Goal: Information Seeking & Learning: Learn about a topic

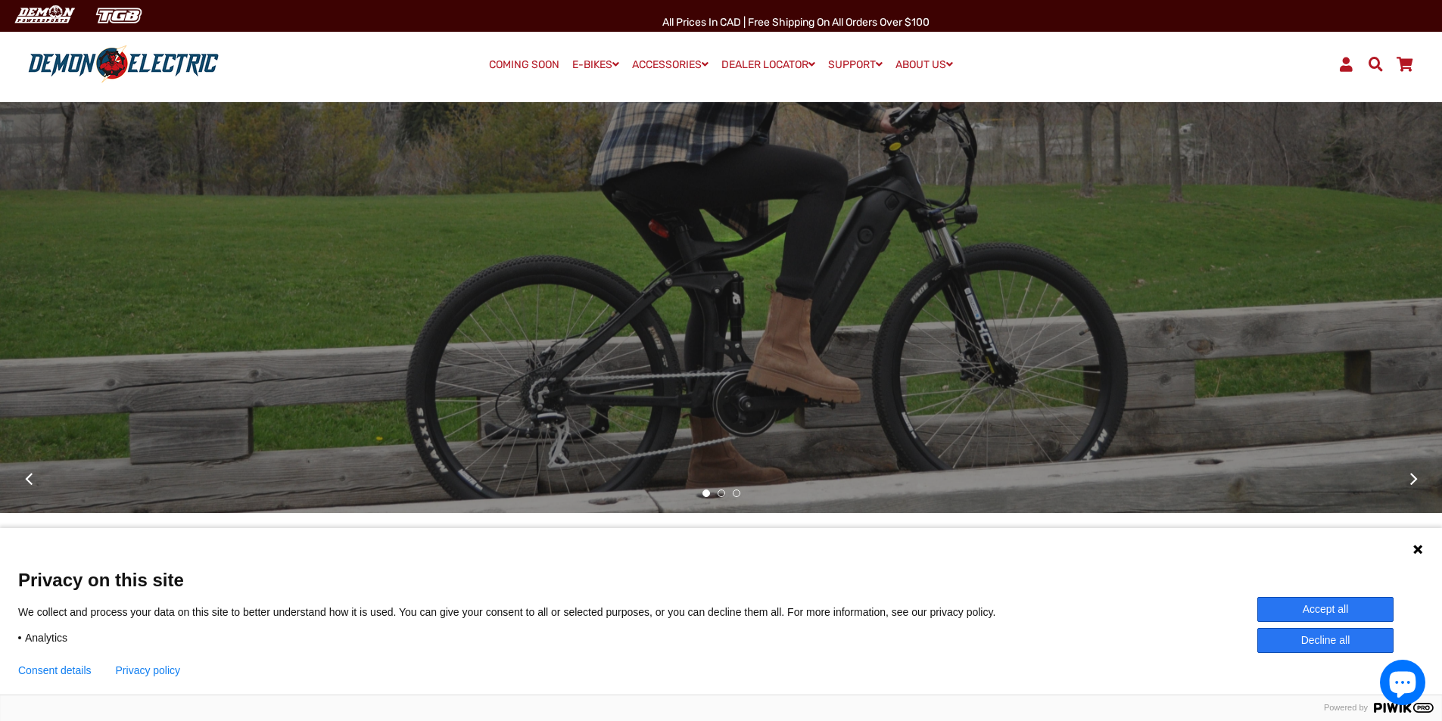
scroll to position [454, 0]
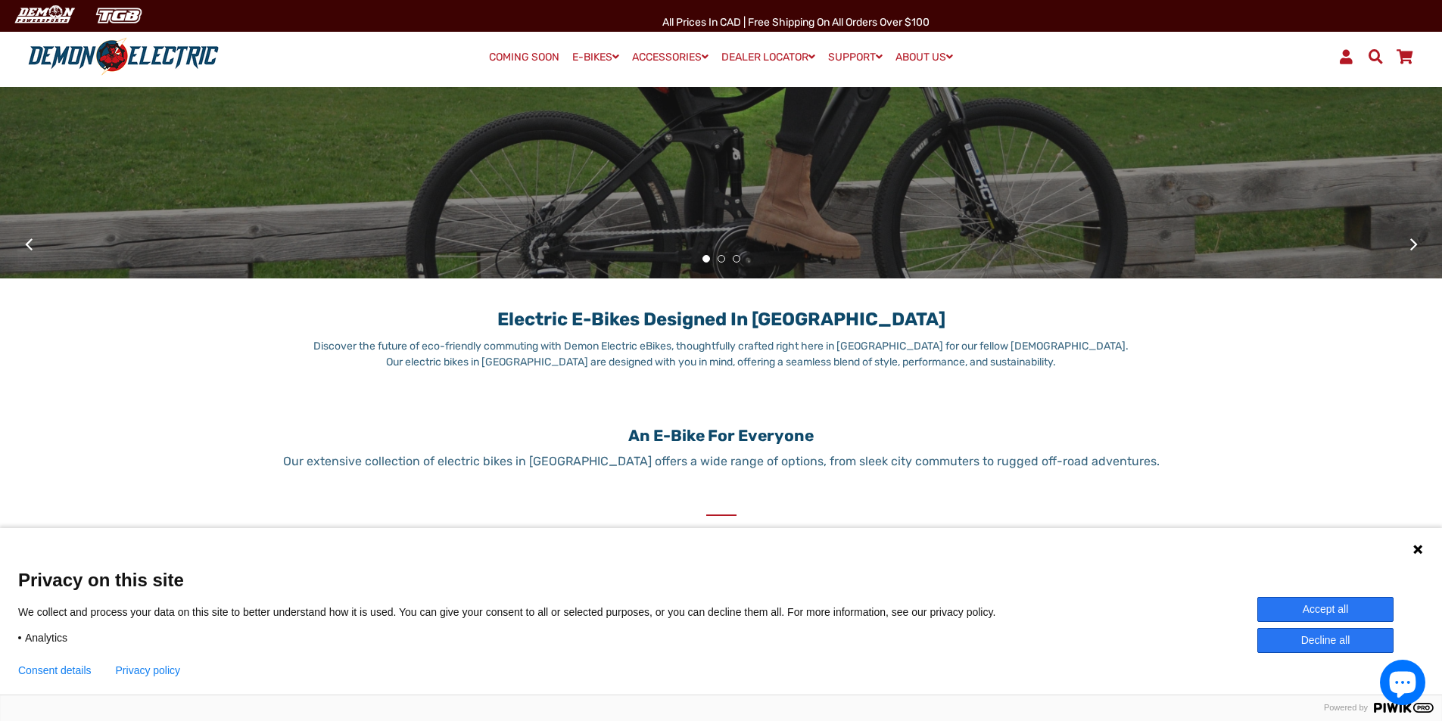
click at [1339, 603] on button "Accept all" at bounding box center [1325, 609] width 136 height 25
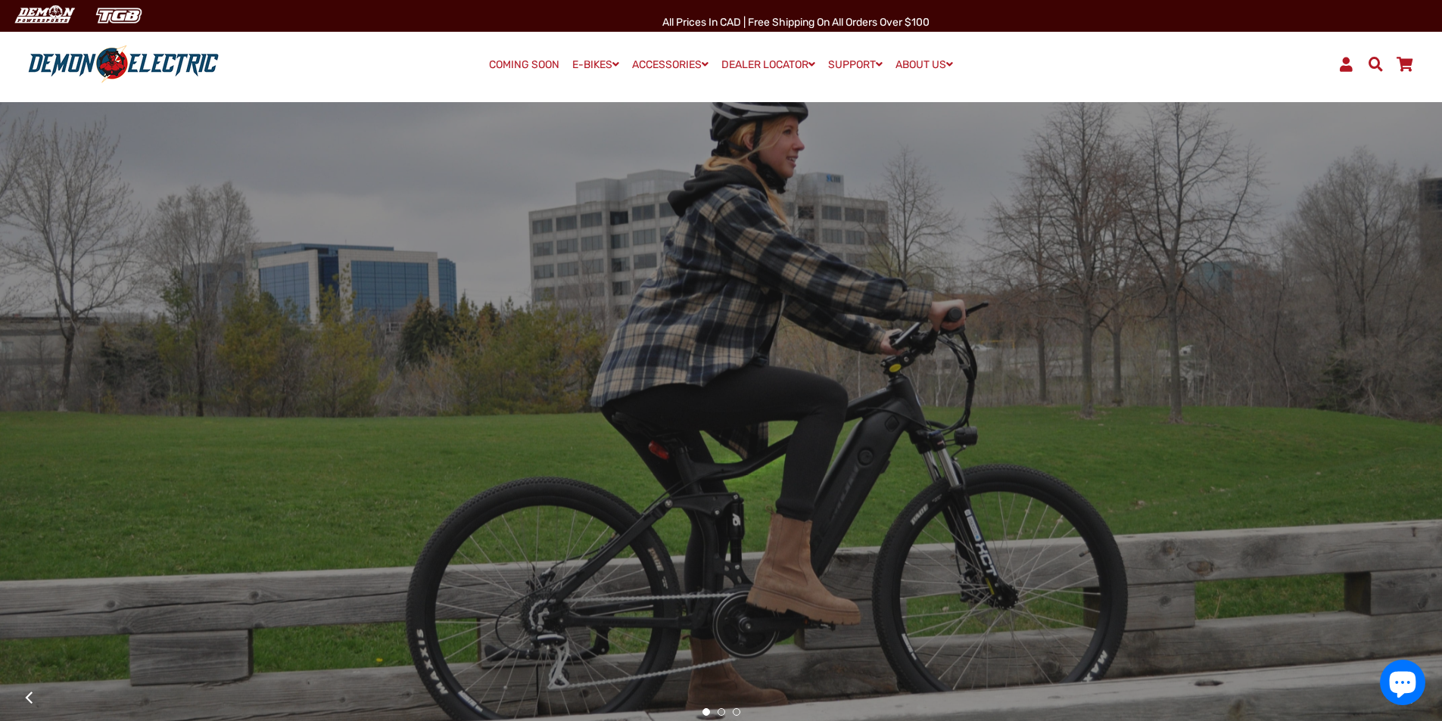
scroll to position [0, 0]
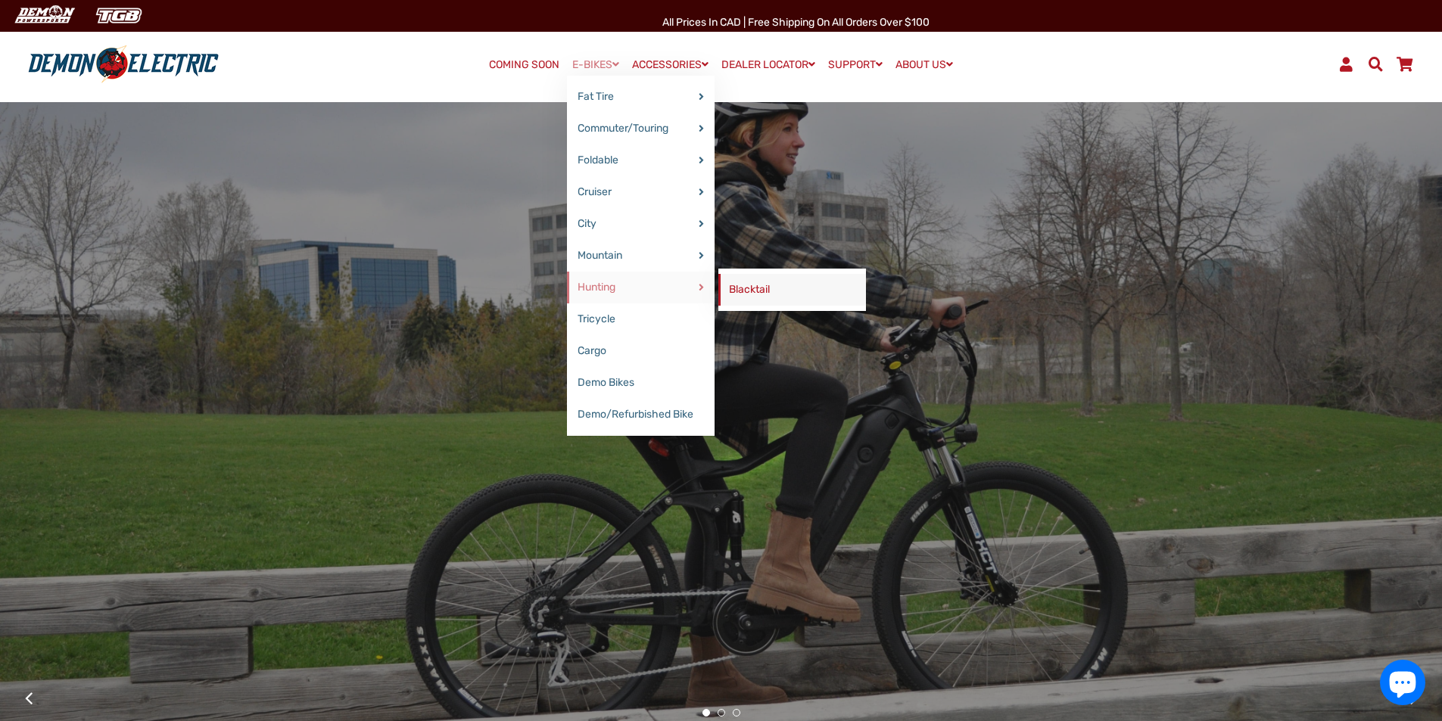
click at [749, 288] on link "Blacktail" at bounding box center [792, 290] width 148 height 32
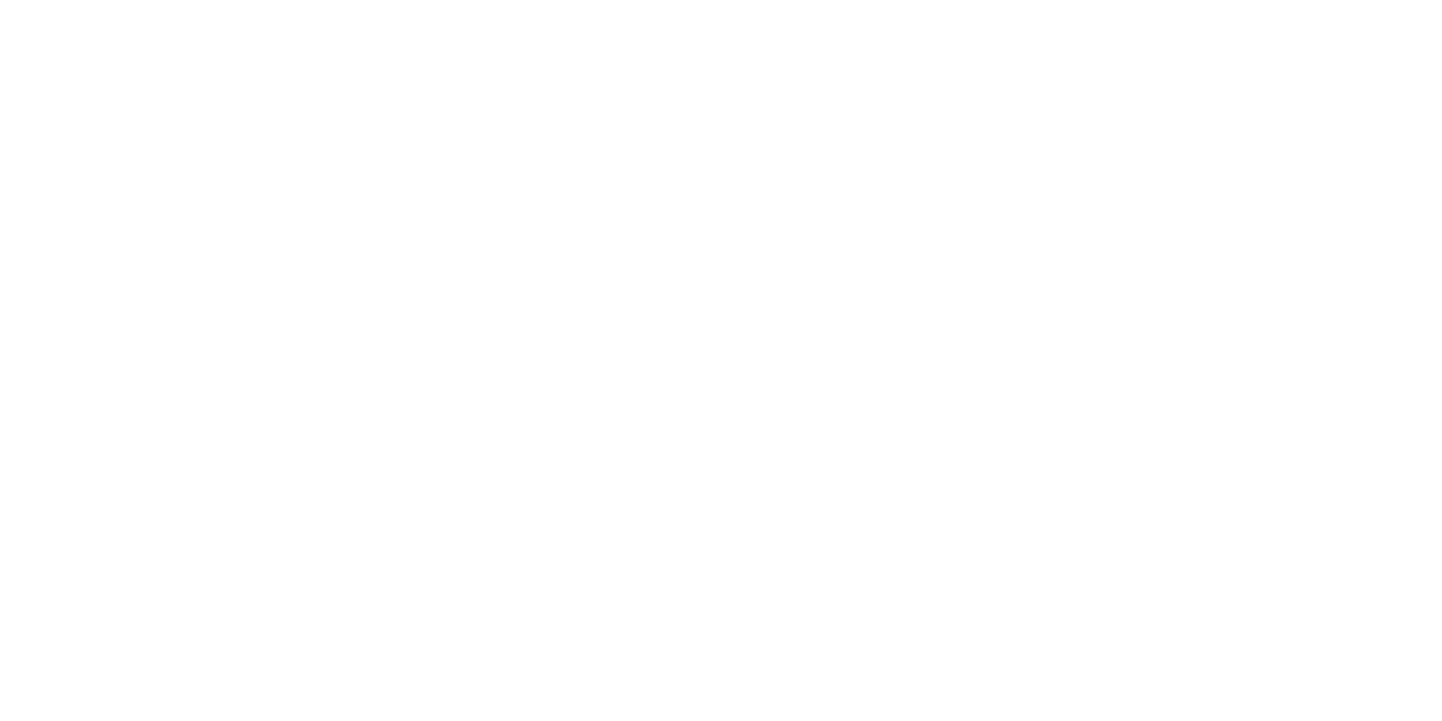
select select "******"
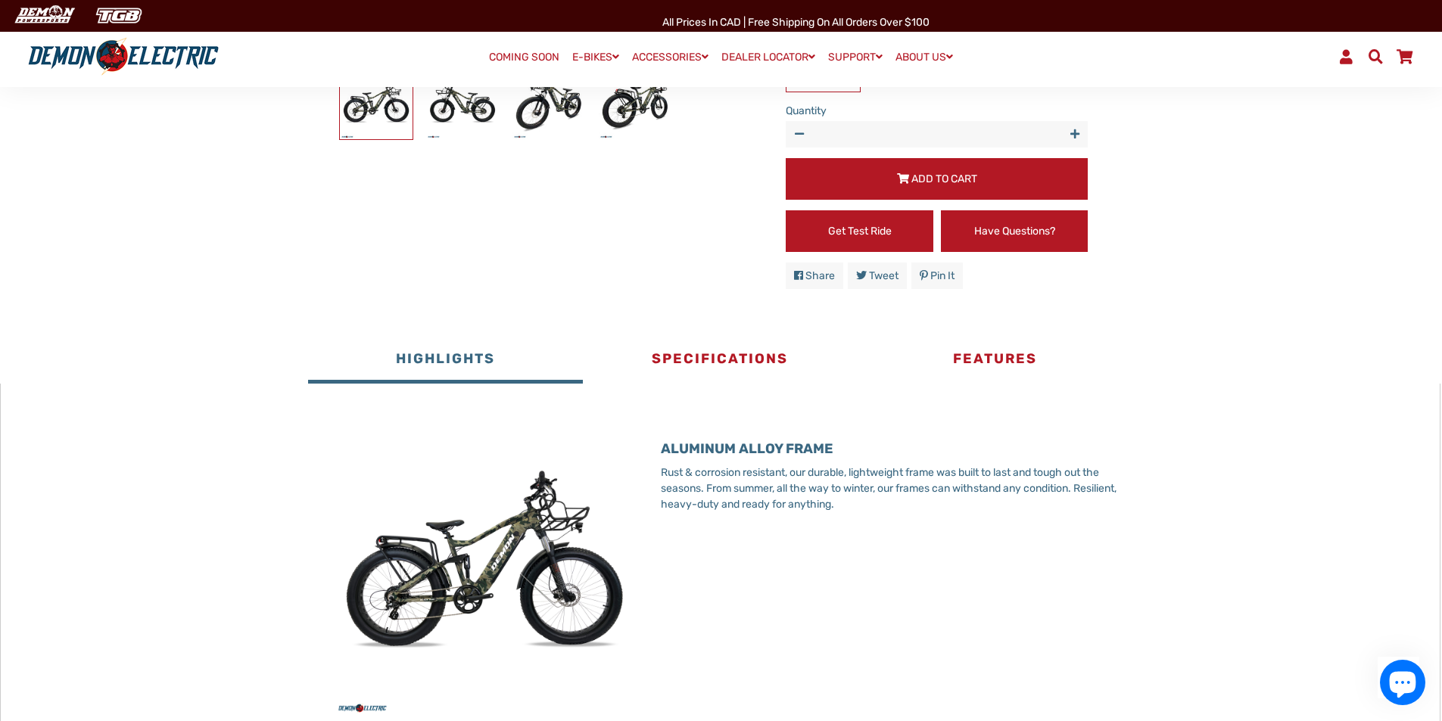
scroll to position [757, 0]
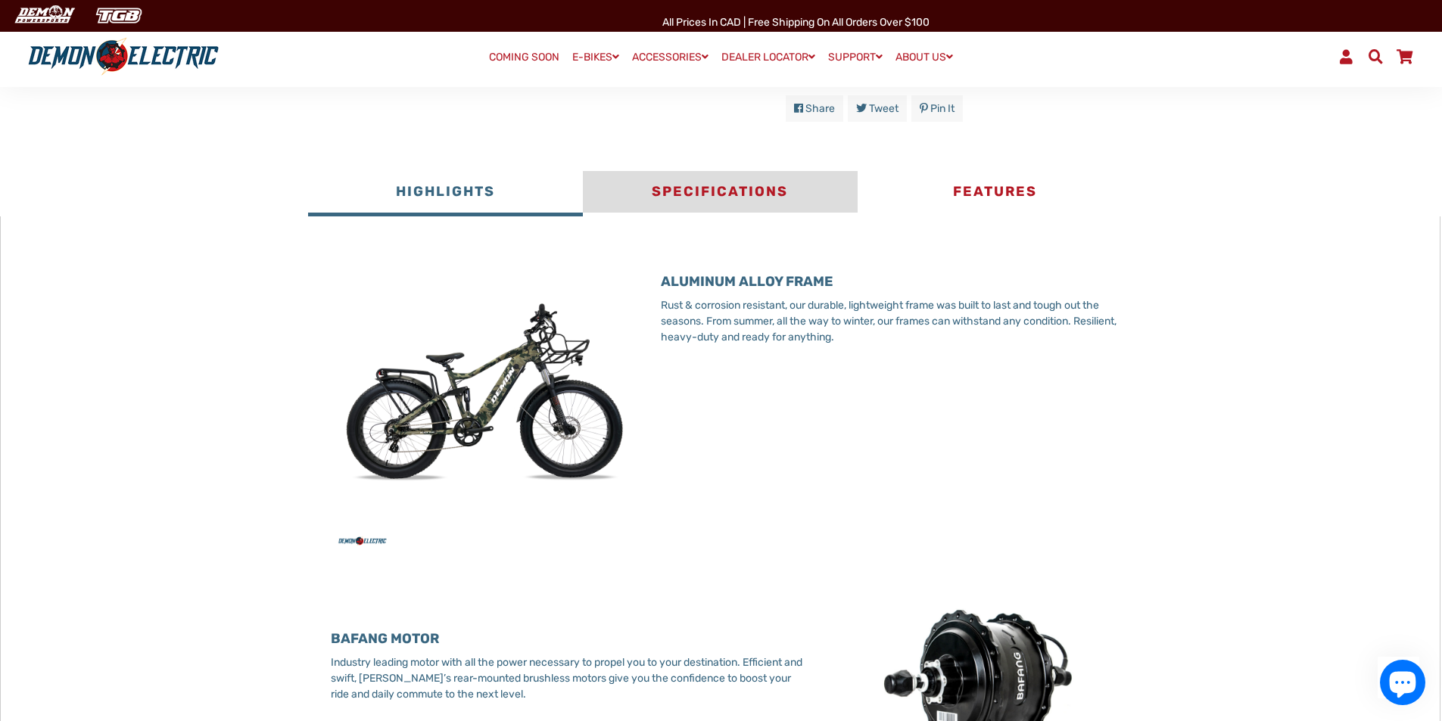
click at [729, 207] on button "Specifications" at bounding box center [720, 193] width 275 height 45
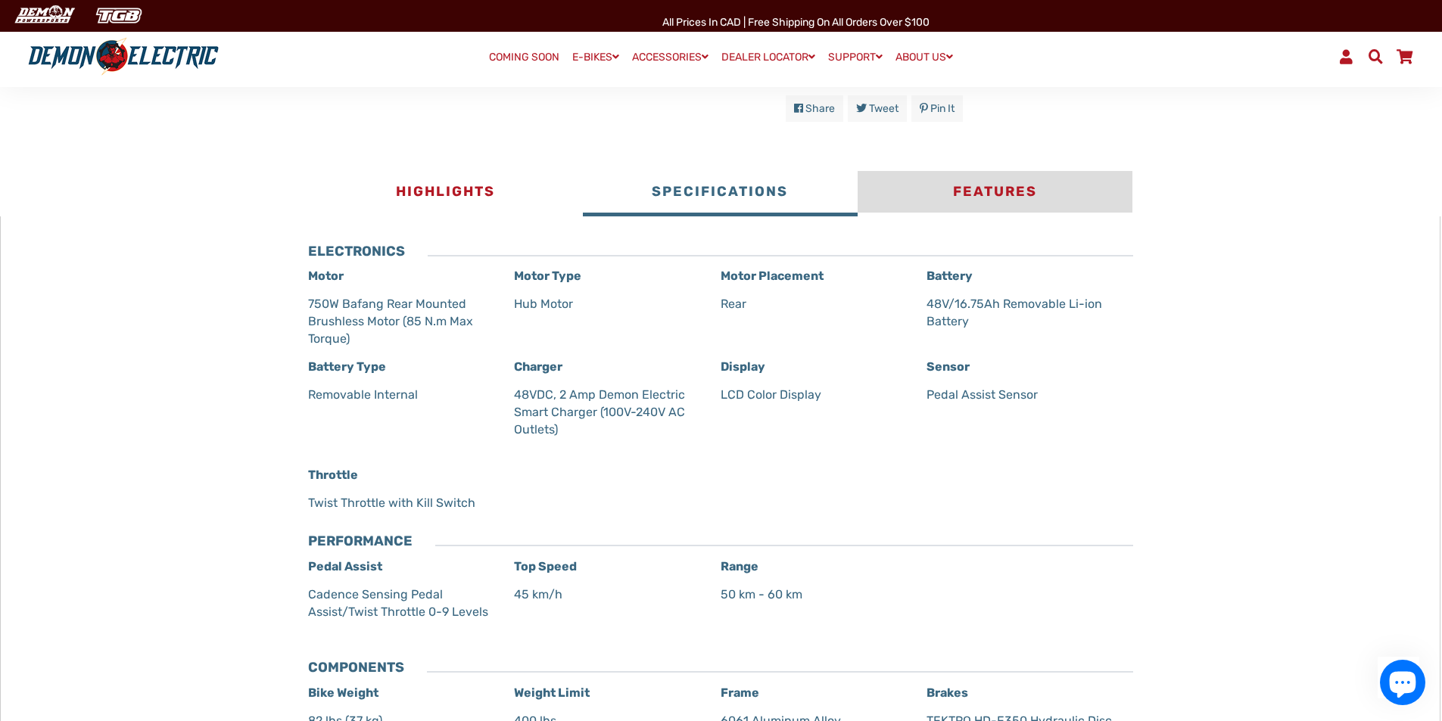
click at [1000, 204] on button "Features" at bounding box center [995, 193] width 275 height 45
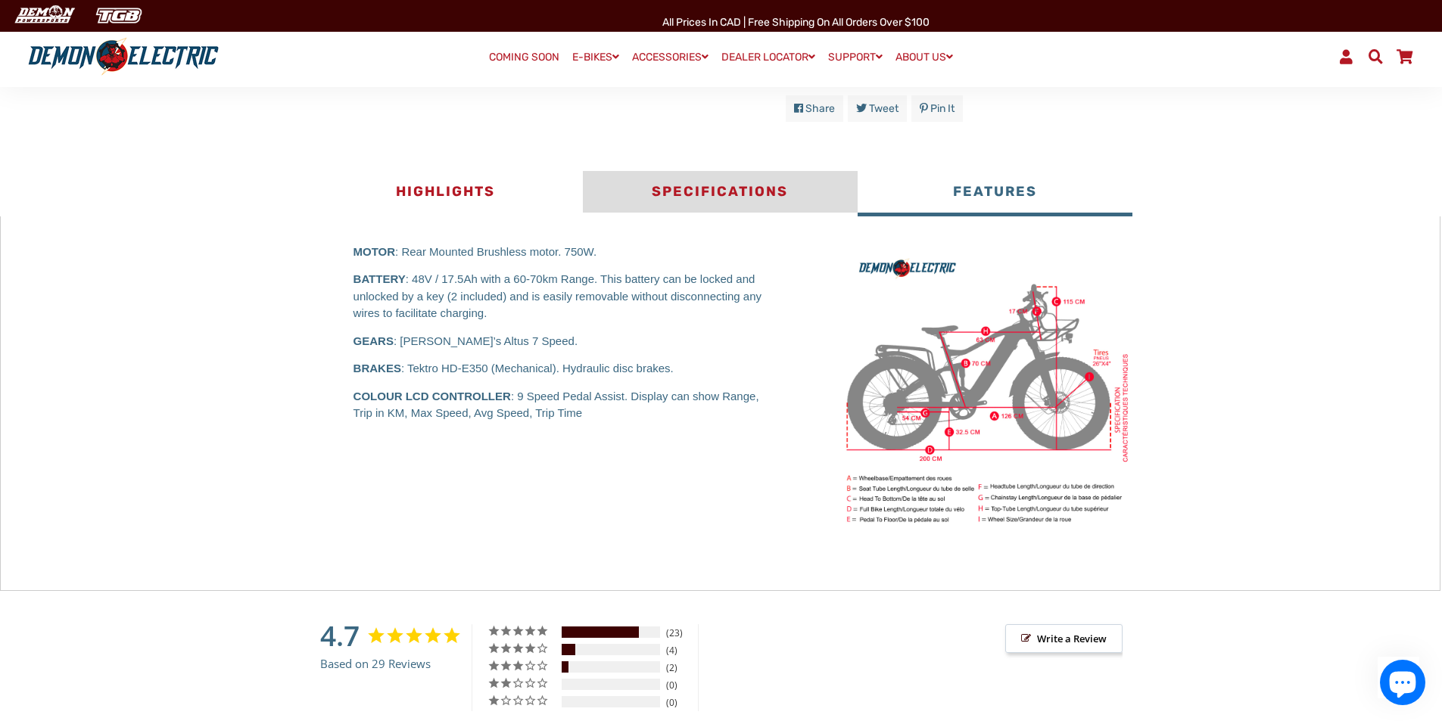
click at [722, 206] on button "Specifications" at bounding box center [720, 193] width 275 height 45
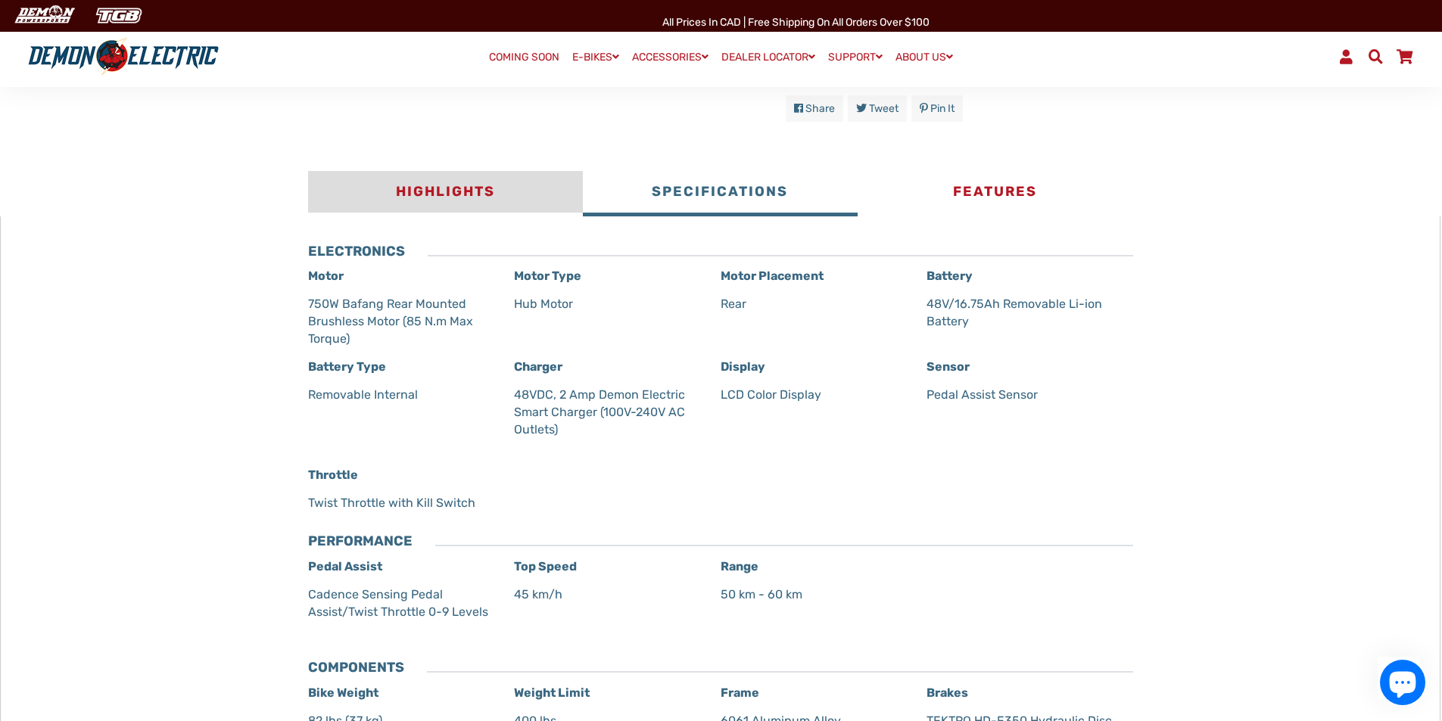
click at [455, 202] on button "Highlights" at bounding box center [445, 193] width 275 height 45
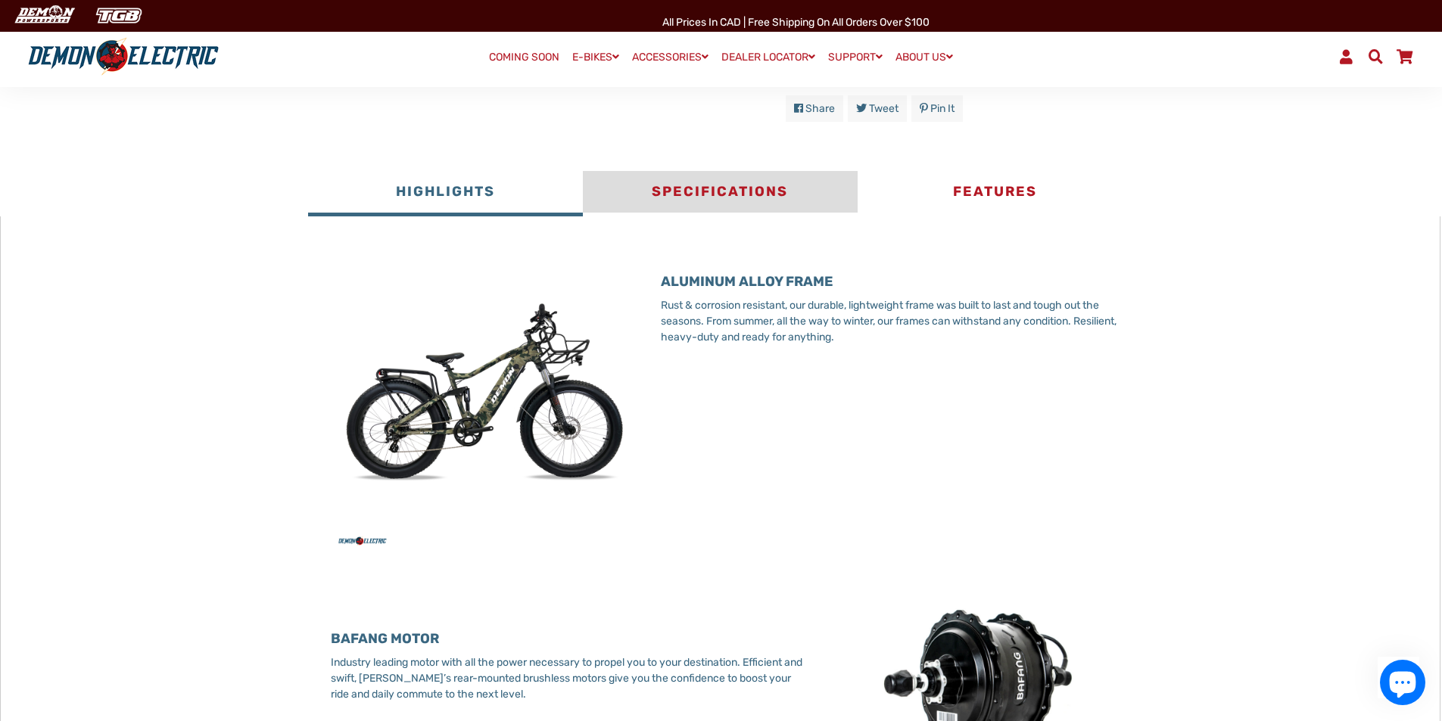
click at [698, 206] on button "Specifications" at bounding box center [720, 193] width 275 height 45
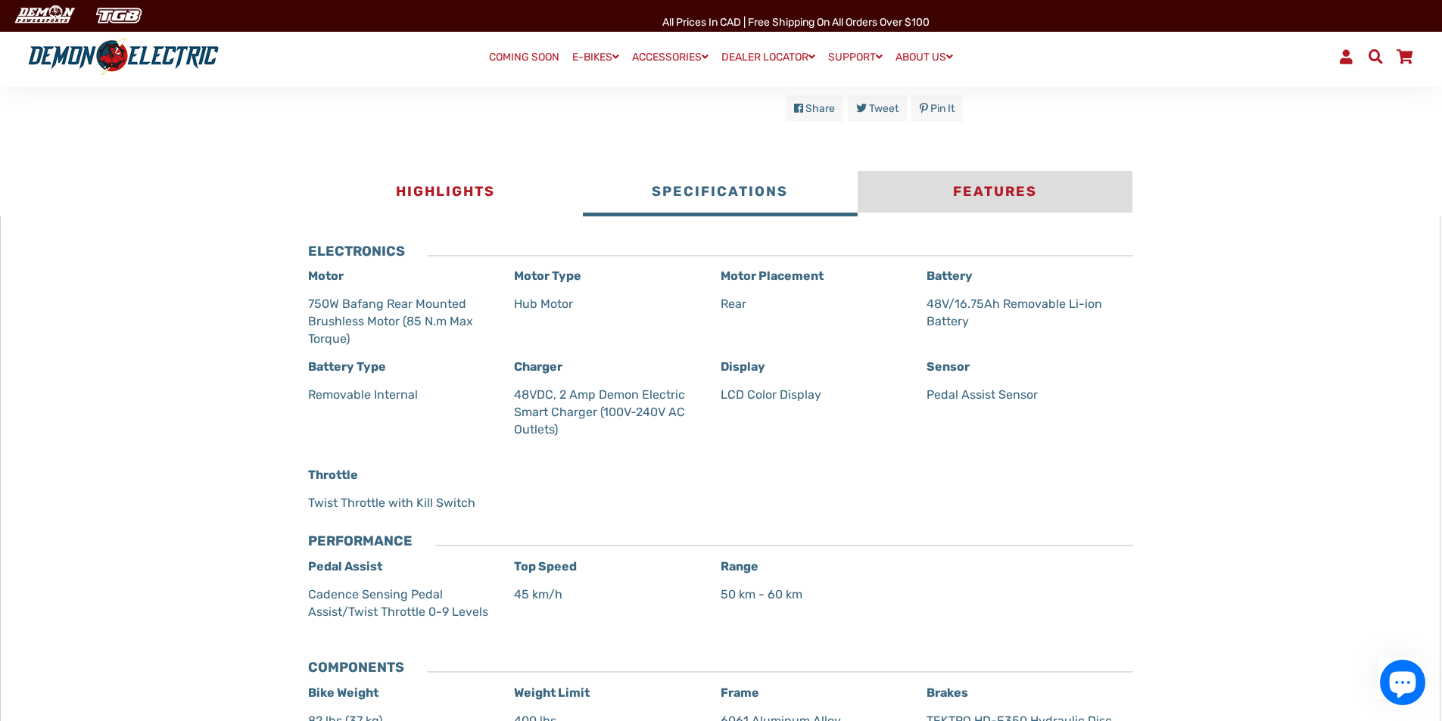
click at [1009, 195] on button "Features" at bounding box center [995, 193] width 275 height 45
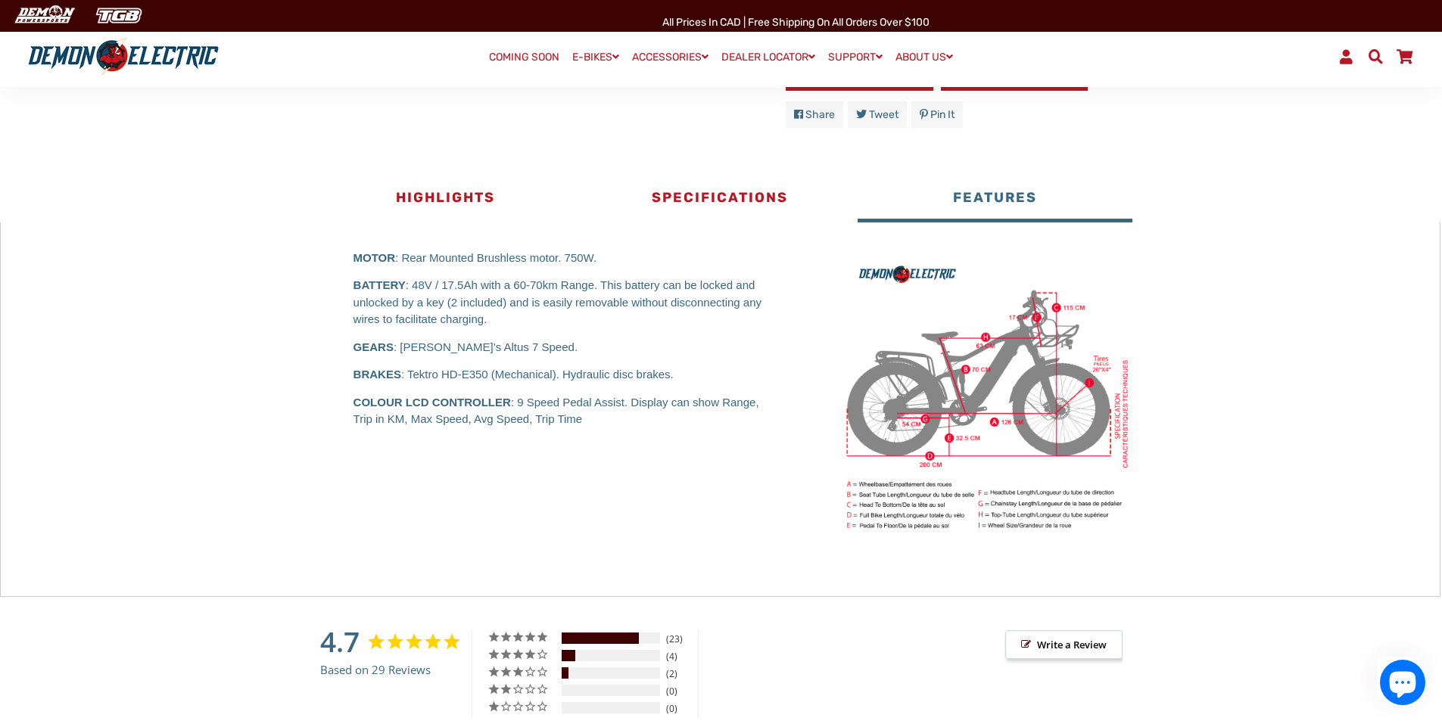
scroll to position [606, 0]
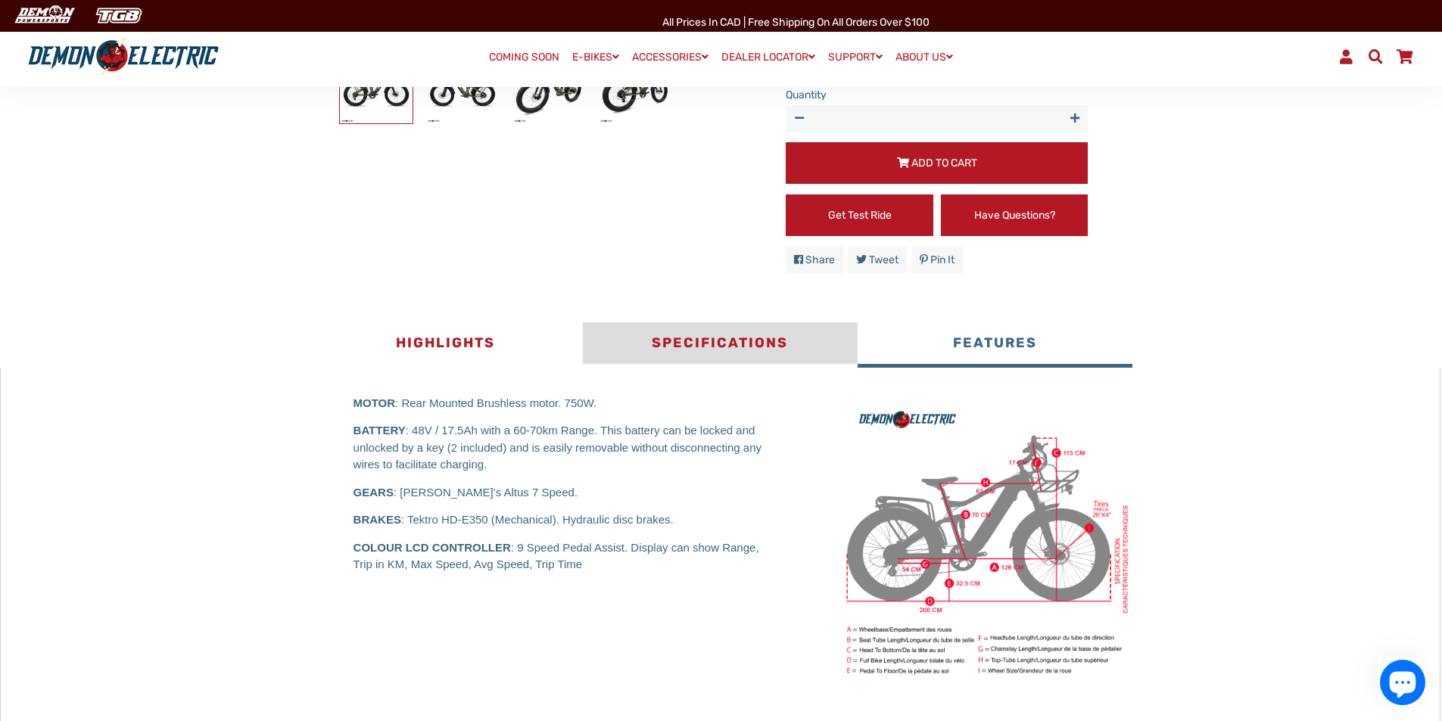
click at [709, 359] on button "Specifications" at bounding box center [720, 344] width 275 height 45
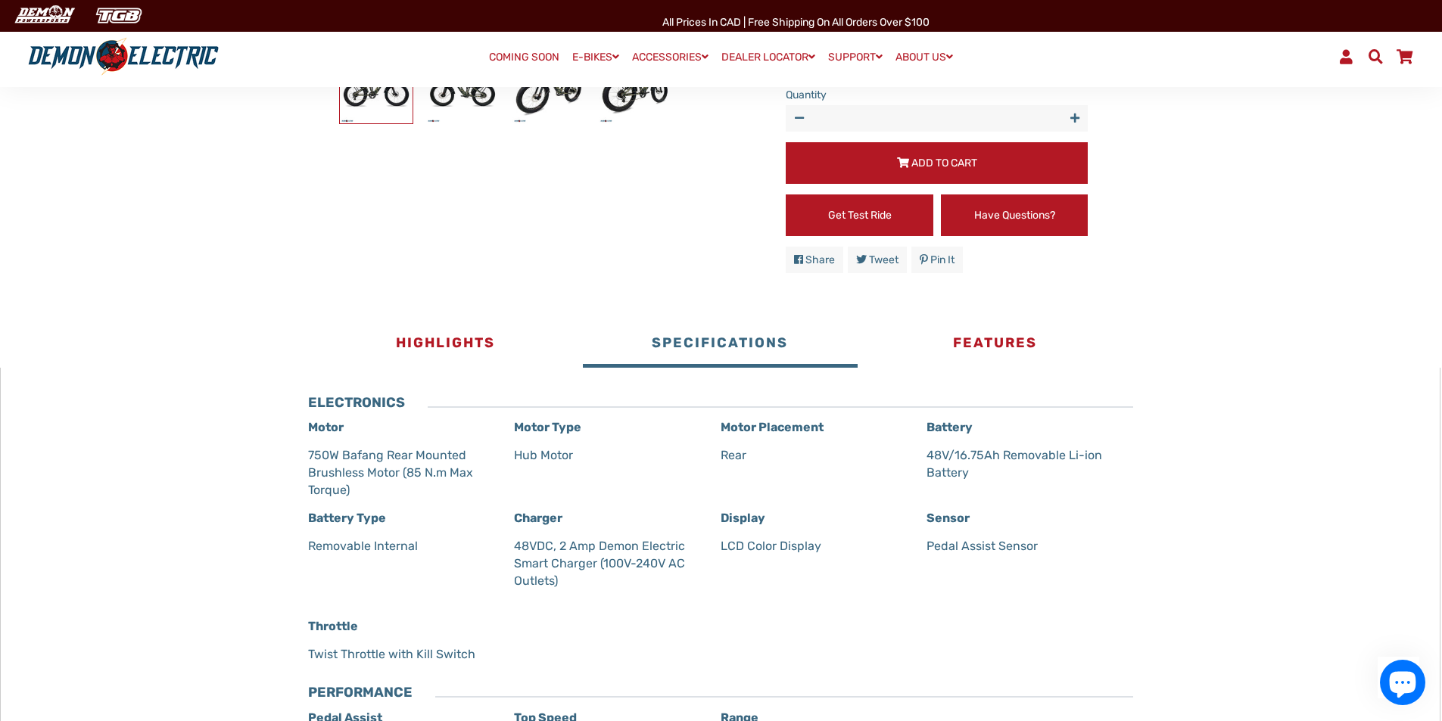
drag, startPoint x: 546, startPoint y: 474, endPoint x: 505, endPoint y: 478, distance: 41.1
click at [544, 464] on p "Hub Motor" at bounding box center [609, 455] width 190 height 17
click at [372, 475] on p "750W Bafang Rear Mounted Brushless Motor (85 N.m Max Torque)" at bounding box center [403, 473] width 190 height 52
click at [334, 412] on h3 "ELECTRONICS" at bounding box center [356, 403] width 97 height 17
click at [557, 435] on strong "Motor Type" at bounding box center [547, 427] width 67 height 14
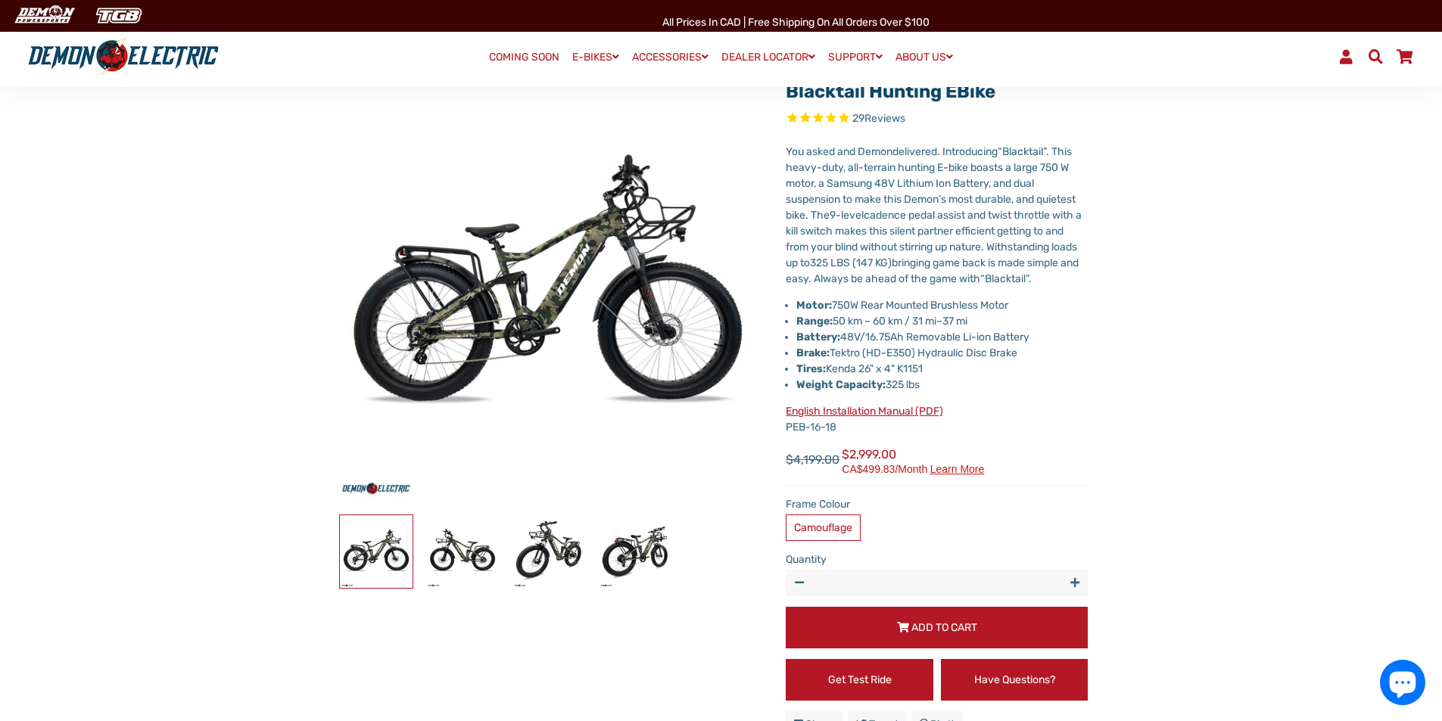
scroll to position [76, 0]
